Goal: Task Accomplishment & Management: Manage account settings

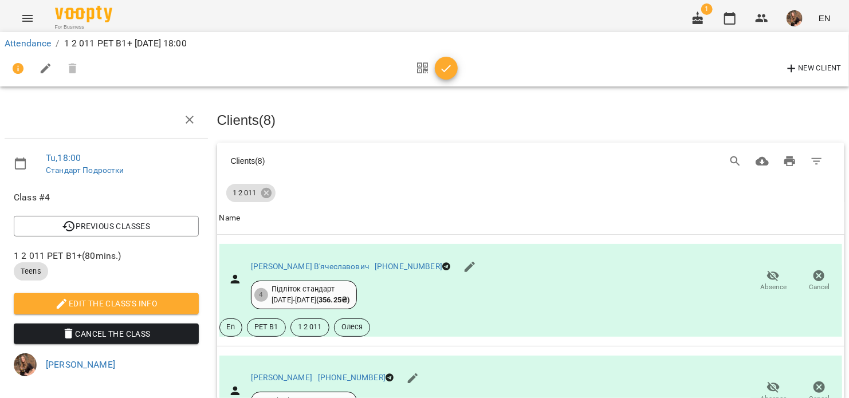
scroll to position [773, 0]
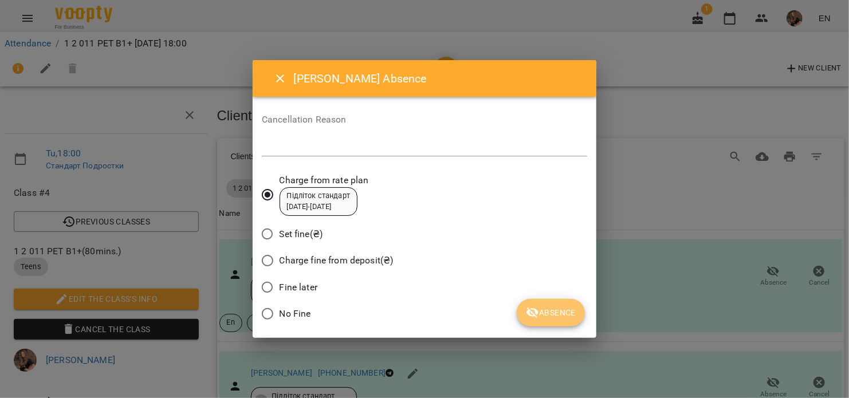
click at [553, 320] on button "Absence" at bounding box center [551, 313] width 68 height 28
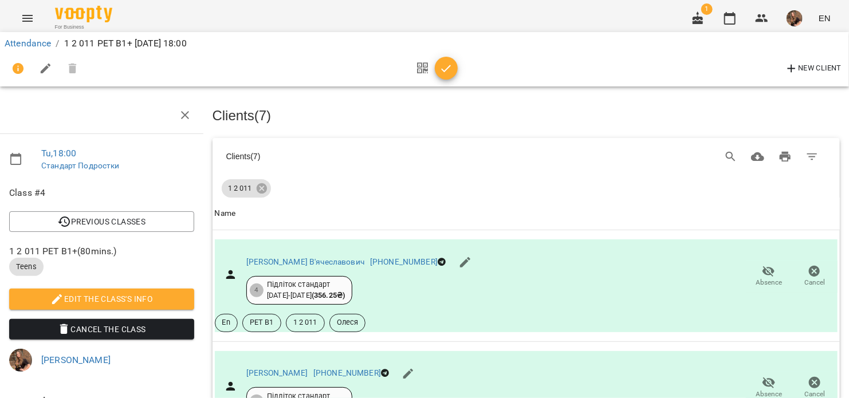
scroll to position [10, 5]
click at [760, 278] on span "Absence" at bounding box center [769, 283] width 26 height 10
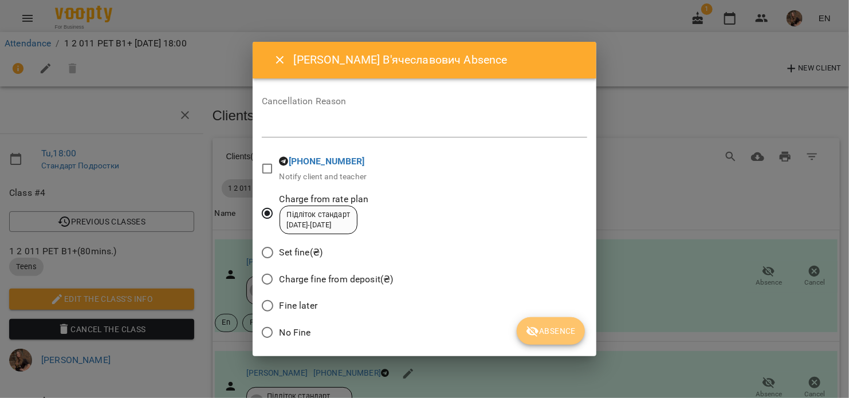
click at [562, 329] on span "Absence" at bounding box center [551, 331] width 50 height 14
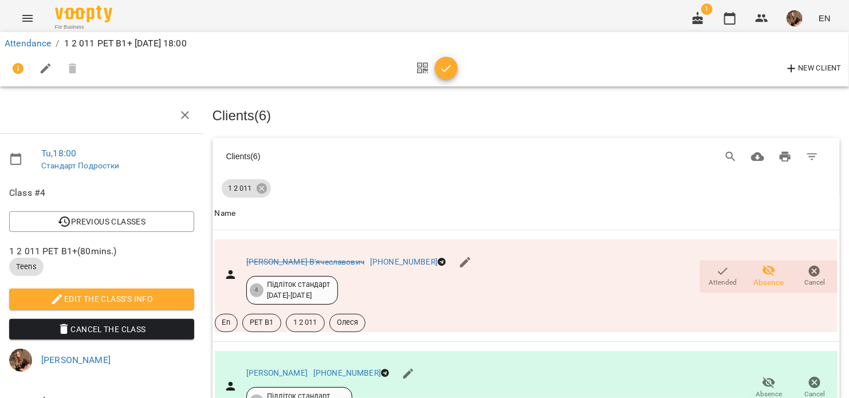
click at [444, 77] on button "button" at bounding box center [446, 68] width 23 height 23
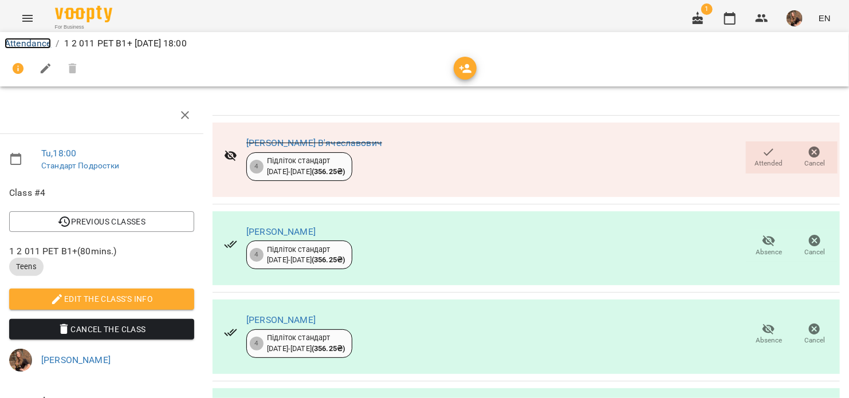
click at [29, 38] on link "Attendance" at bounding box center [28, 43] width 46 height 11
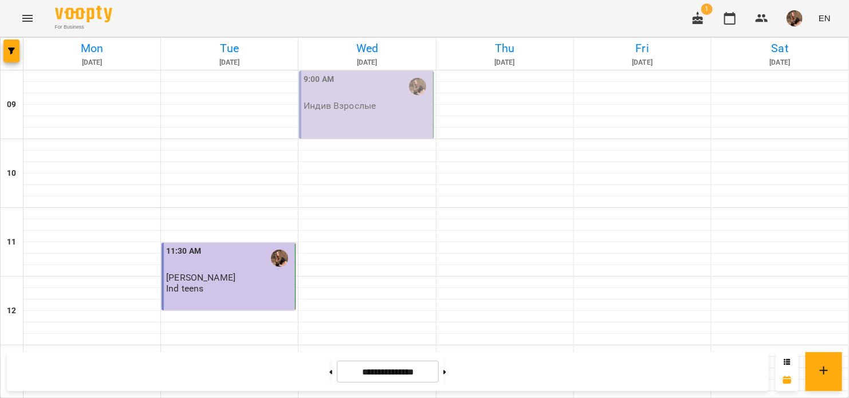
scroll to position [576, 0]
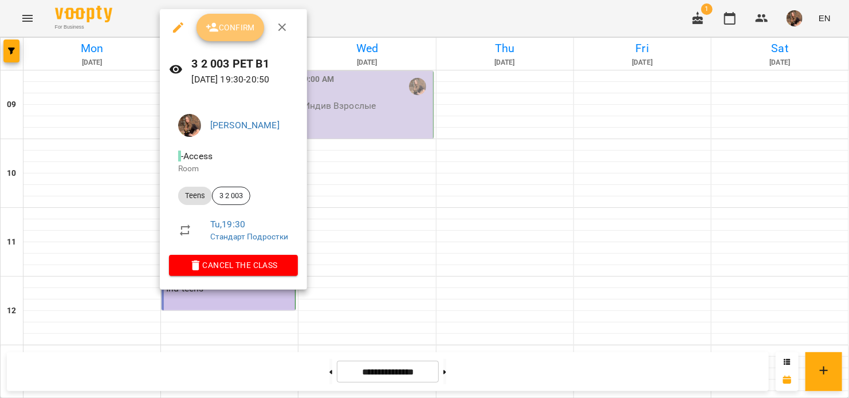
click at [231, 29] on span "Confirm" at bounding box center [230, 28] width 49 height 14
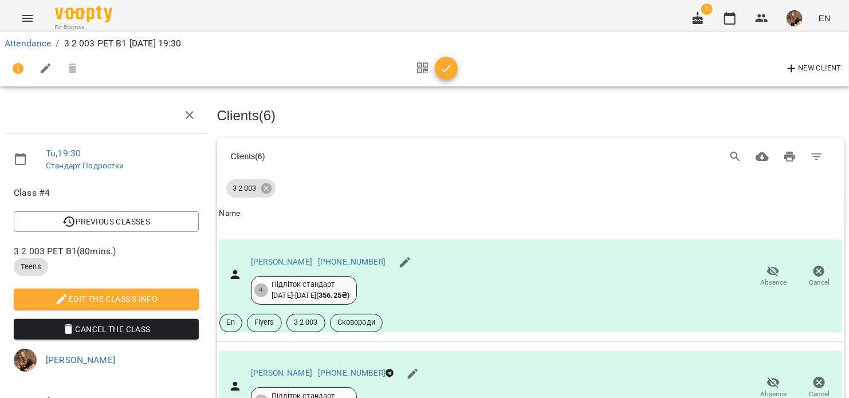
scroll to position [547, 0]
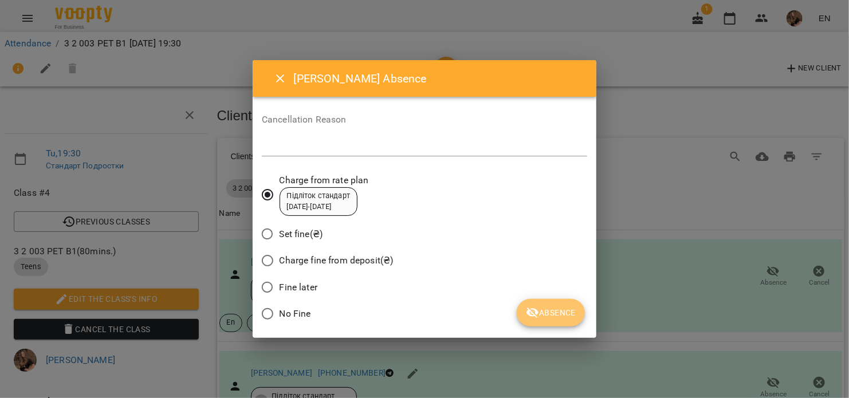
click at [569, 313] on span "Absence" at bounding box center [551, 313] width 50 height 14
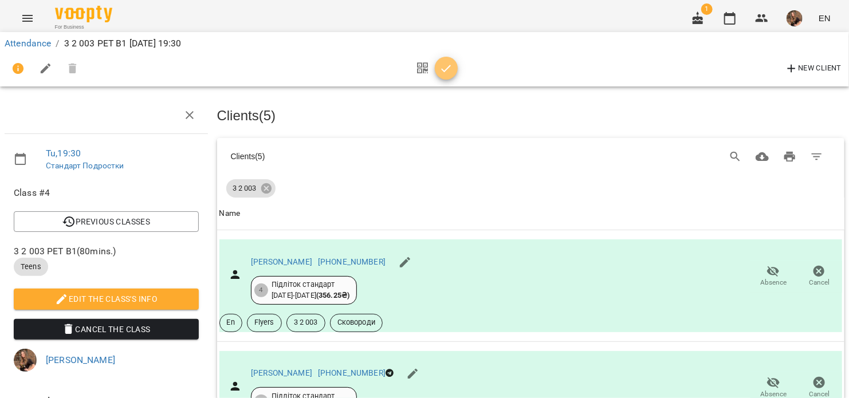
click at [446, 72] on icon "button" at bounding box center [446, 69] width 14 height 14
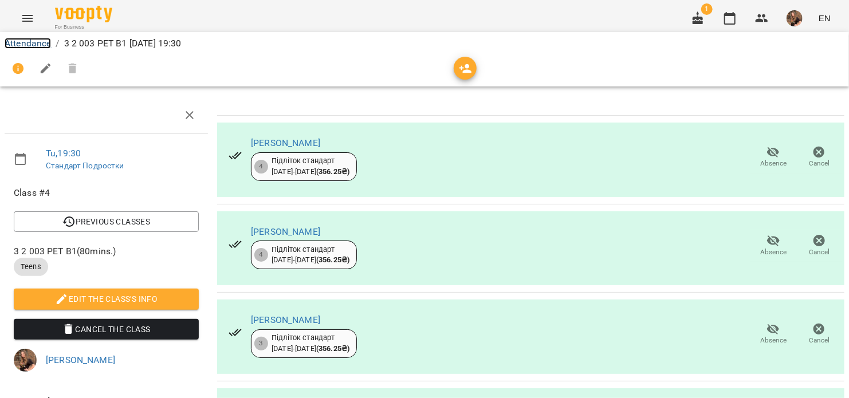
click at [38, 41] on link "Attendance" at bounding box center [28, 43] width 46 height 11
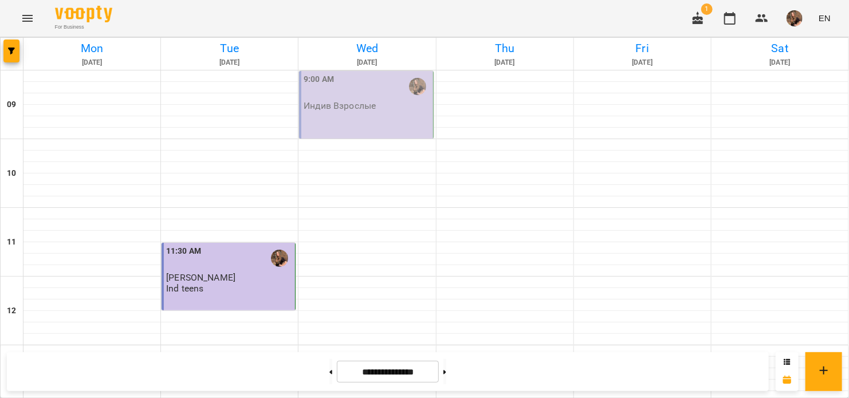
click at [395, 83] on div "9:00 AM" at bounding box center [367, 86] width 127 height 26
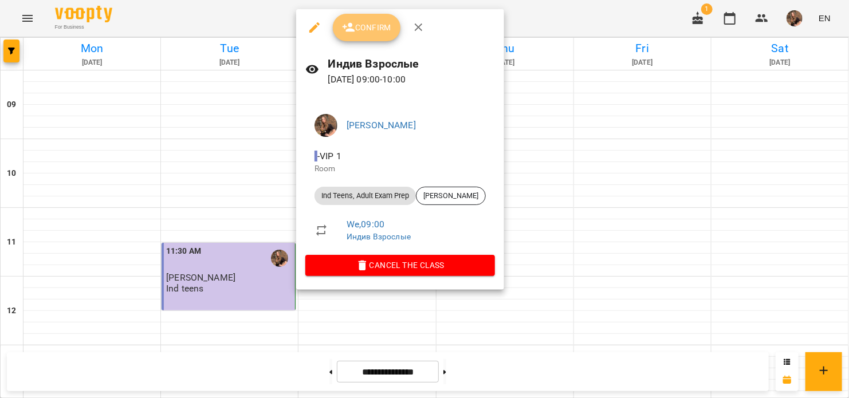
click at [377, 29] on span "Confirm" at bounding box center [366, 28] width 49 height 14
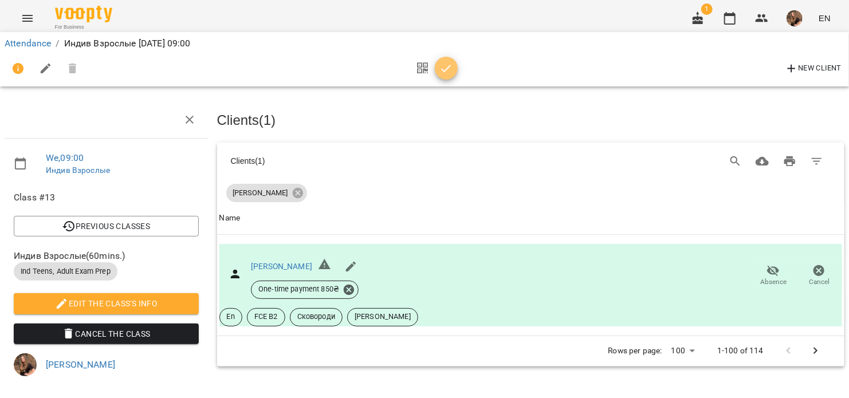
click at [451, 66] on icon "button" at bounding box center [446, 69] width 14 height 14
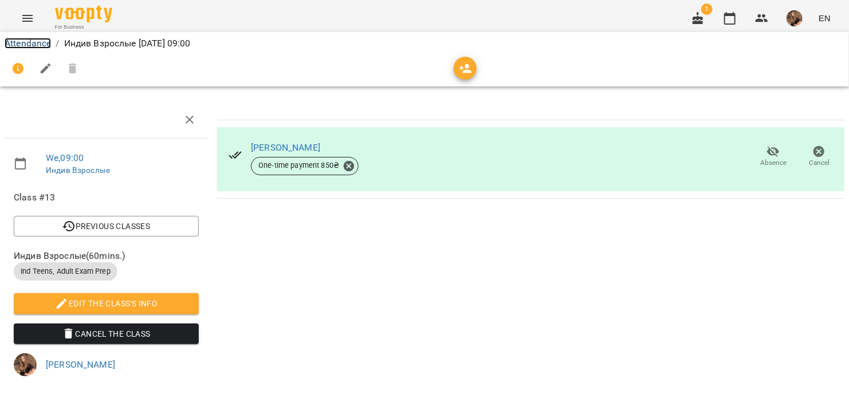
click at [22, 47] on link "Attendance" at bounding box center [28, 43] width 46 height 11
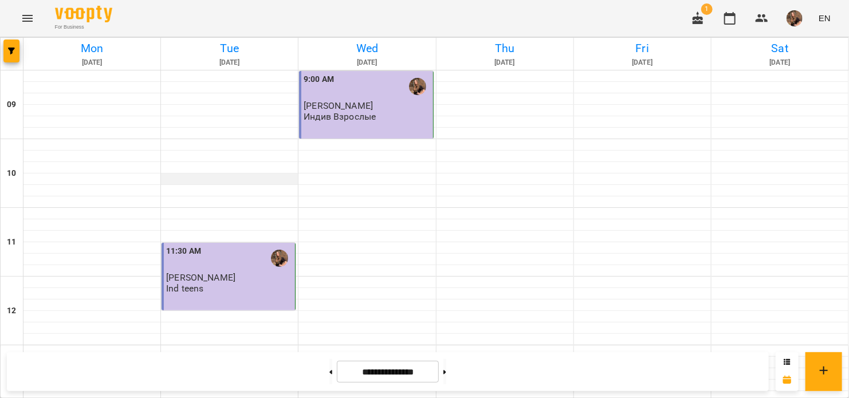
scroll to position [568, 0]
